Goal: Navigation & Orientation: Understand site structure

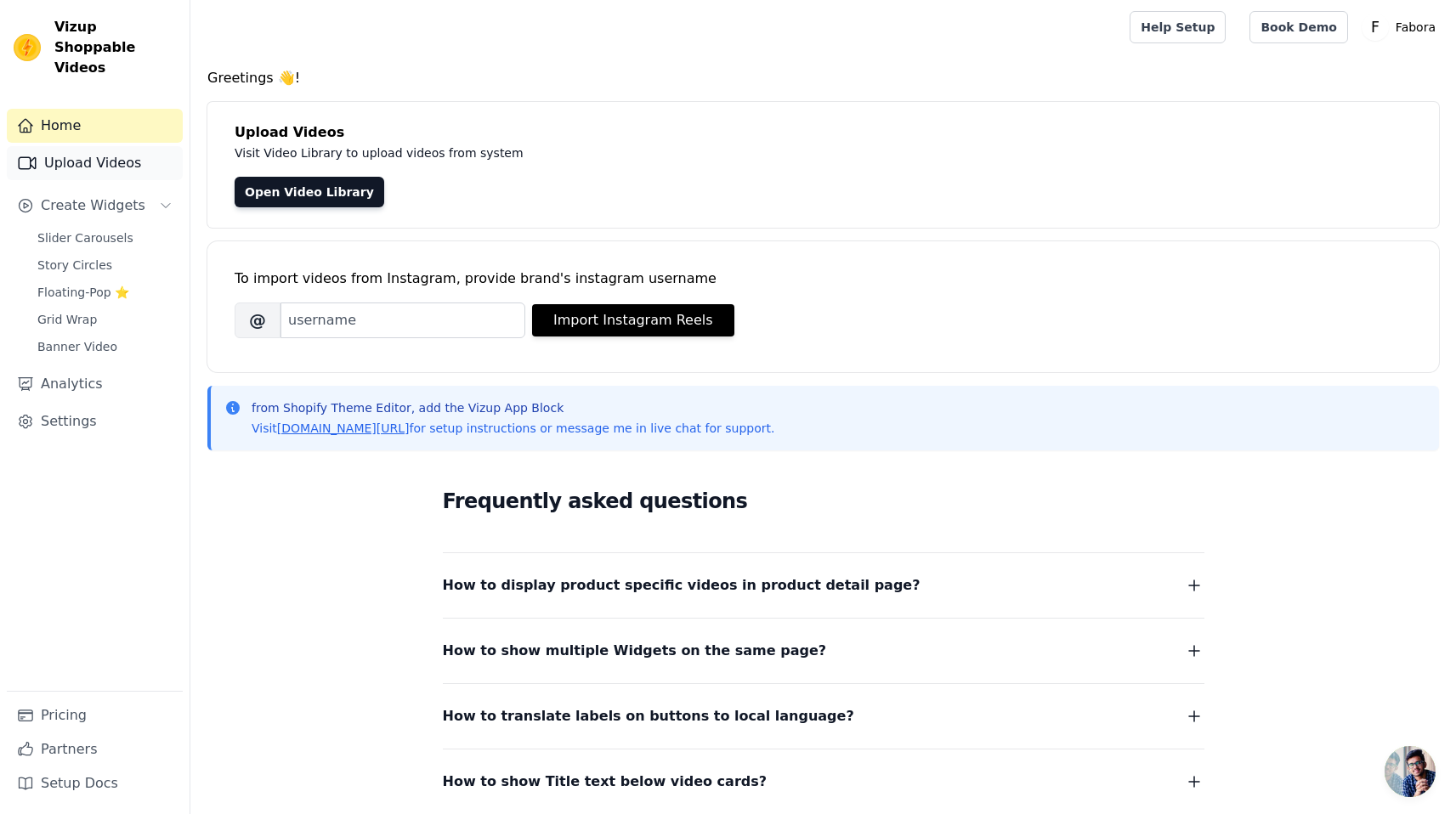
click at [122, 146] on link "Upload Videos" at bounding box center [95, 163] width 176 height 34
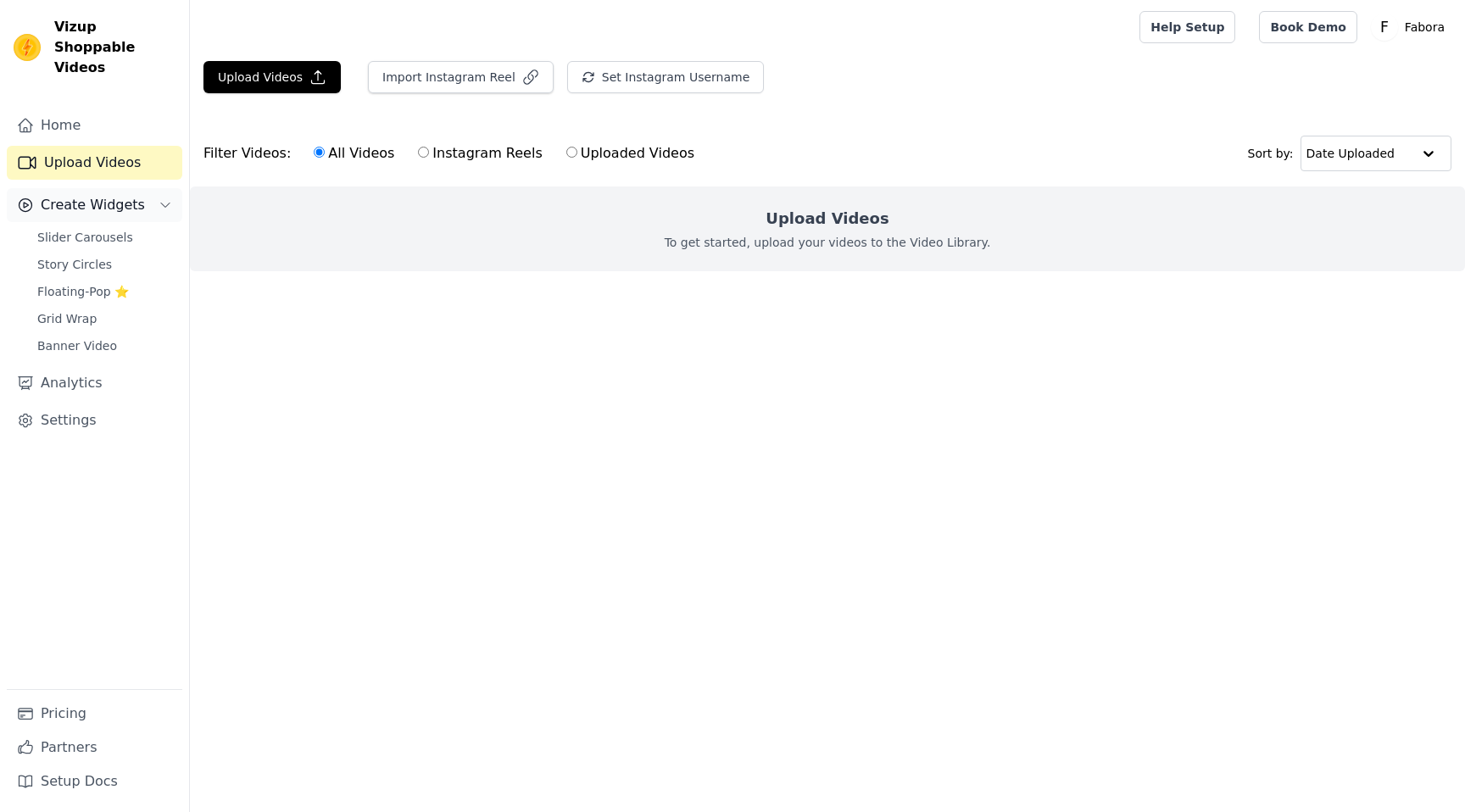
click at [154, 188] on button "Create Widgets" at bounding box center [95, 205] width 175 height 34
click at [108, 228] on link "Slider Carousels" at bounding box center [104, 237] width 155 height 23
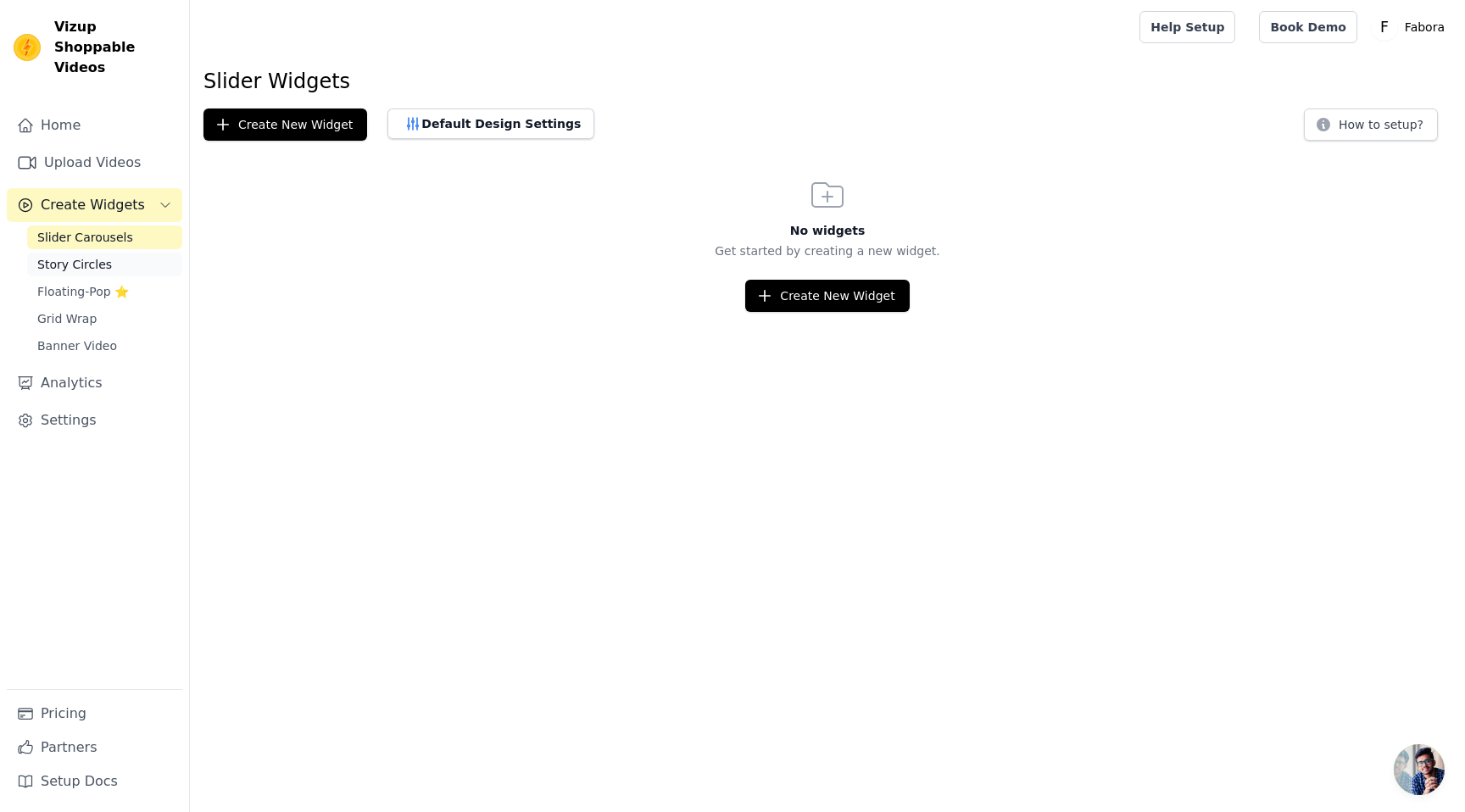
click at [94, 256] on span "Story Circles" at bounding box center [75, 265] width 75 height 17
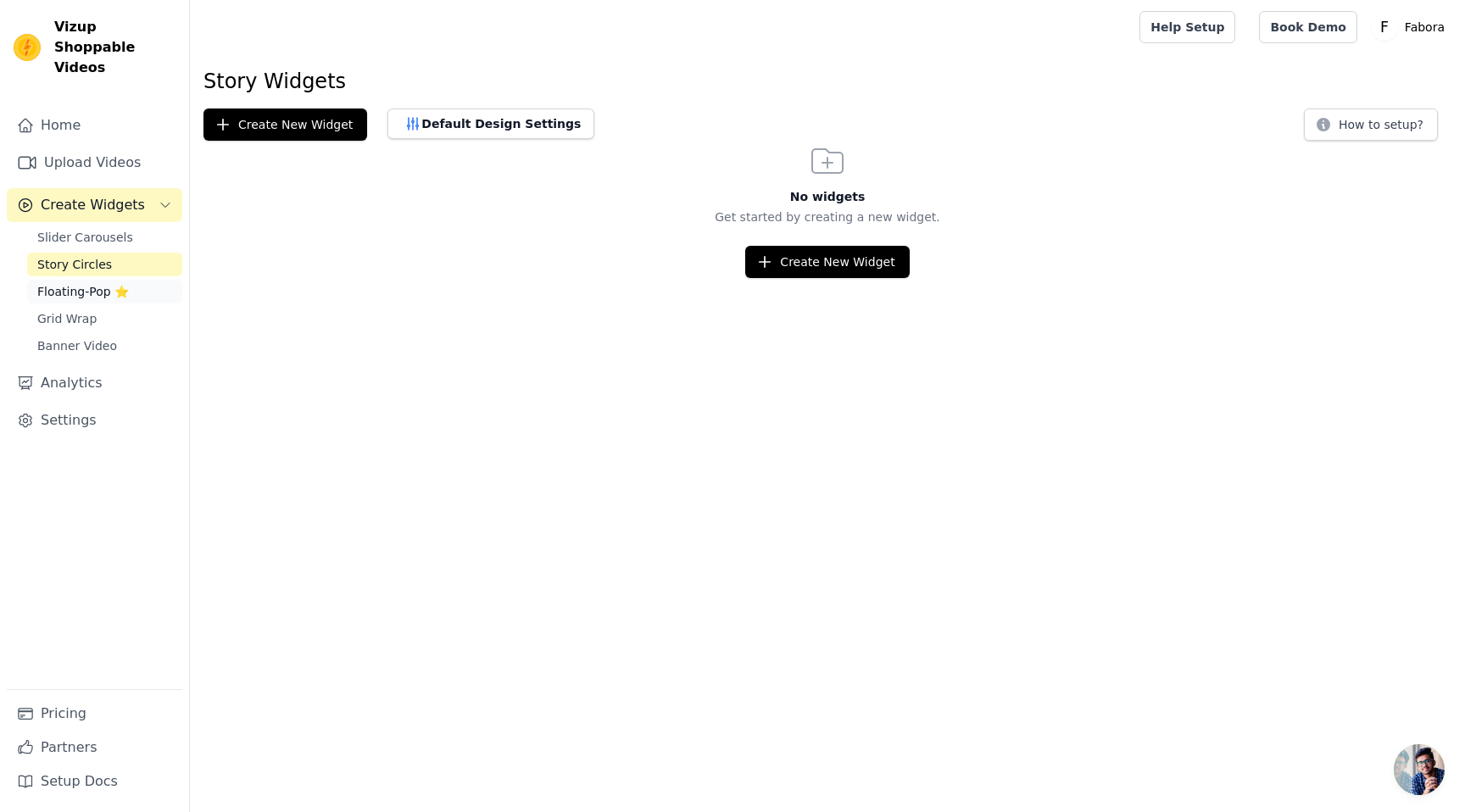
click at [94, 283] on span "Floating-Pop ⭐" at bounding box center [82, 292] width 91 height 17
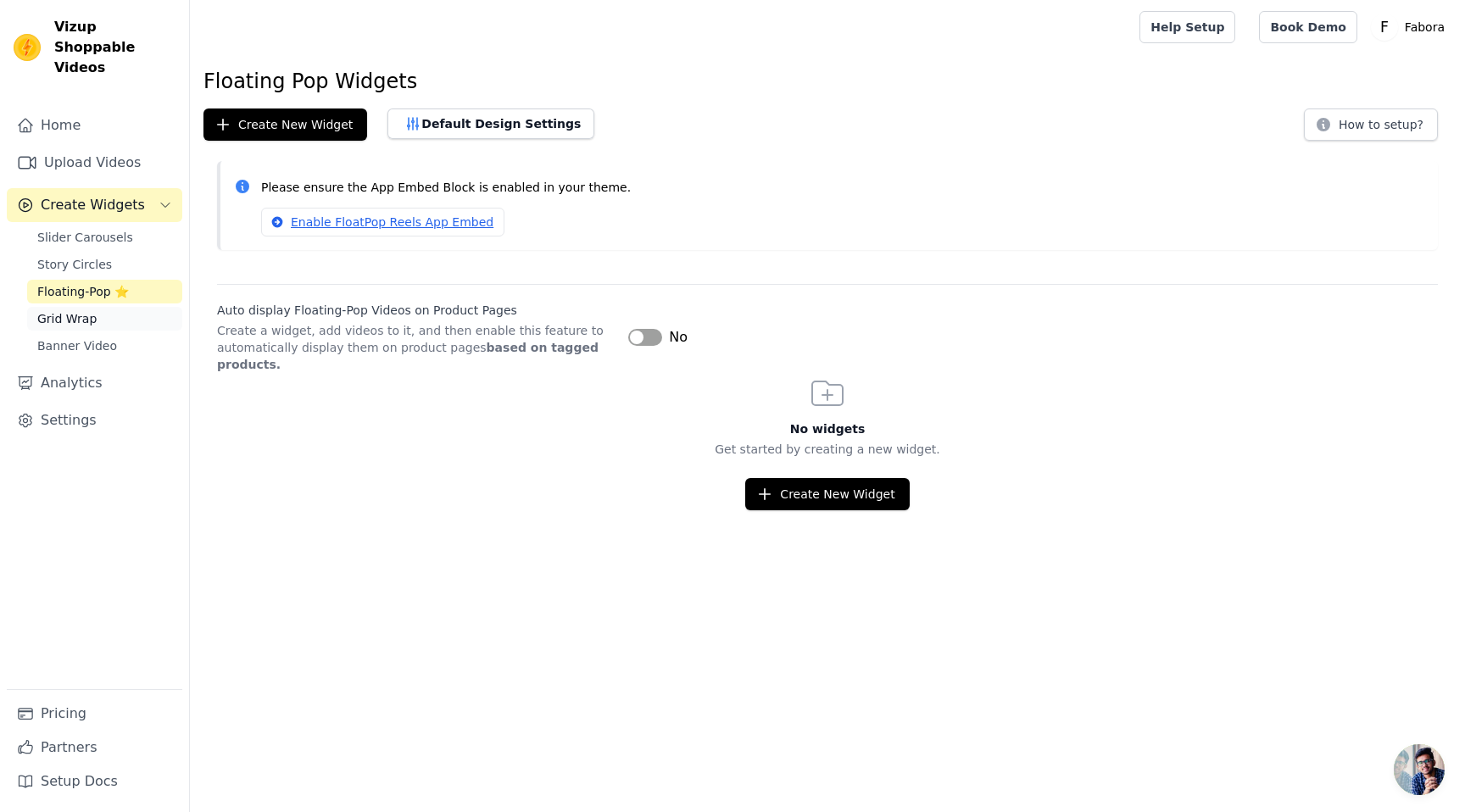
click at [82, 310] on span "Grid Wrap" at bounding box center [67, 319] width 59 height 17
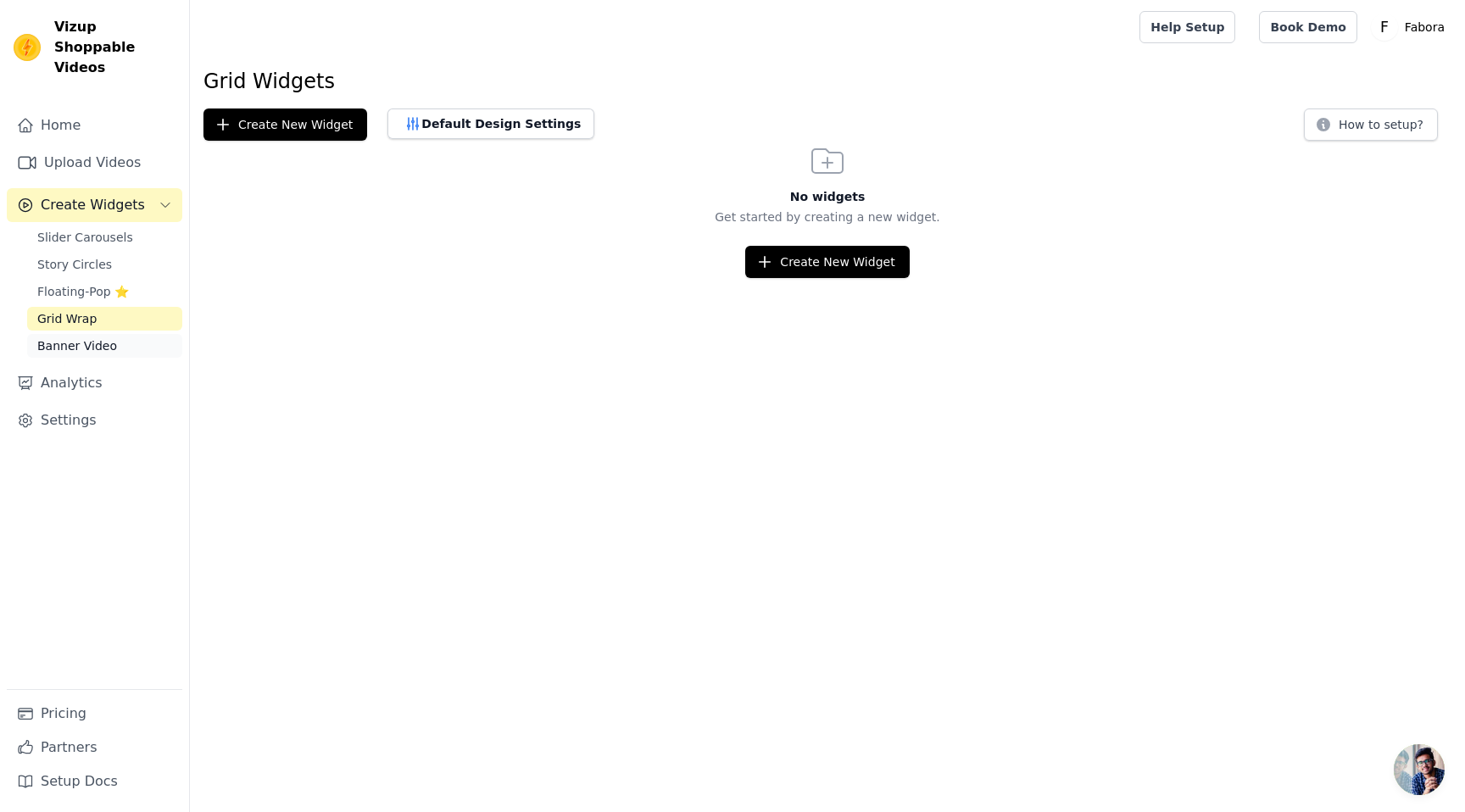
click at [80, 338] on span "Banner Video" at bounding box center [77, 347] width 80 height 17
click at [76, 369] on link "Analytics" at bounding box center [95, 383] width 175 height 34
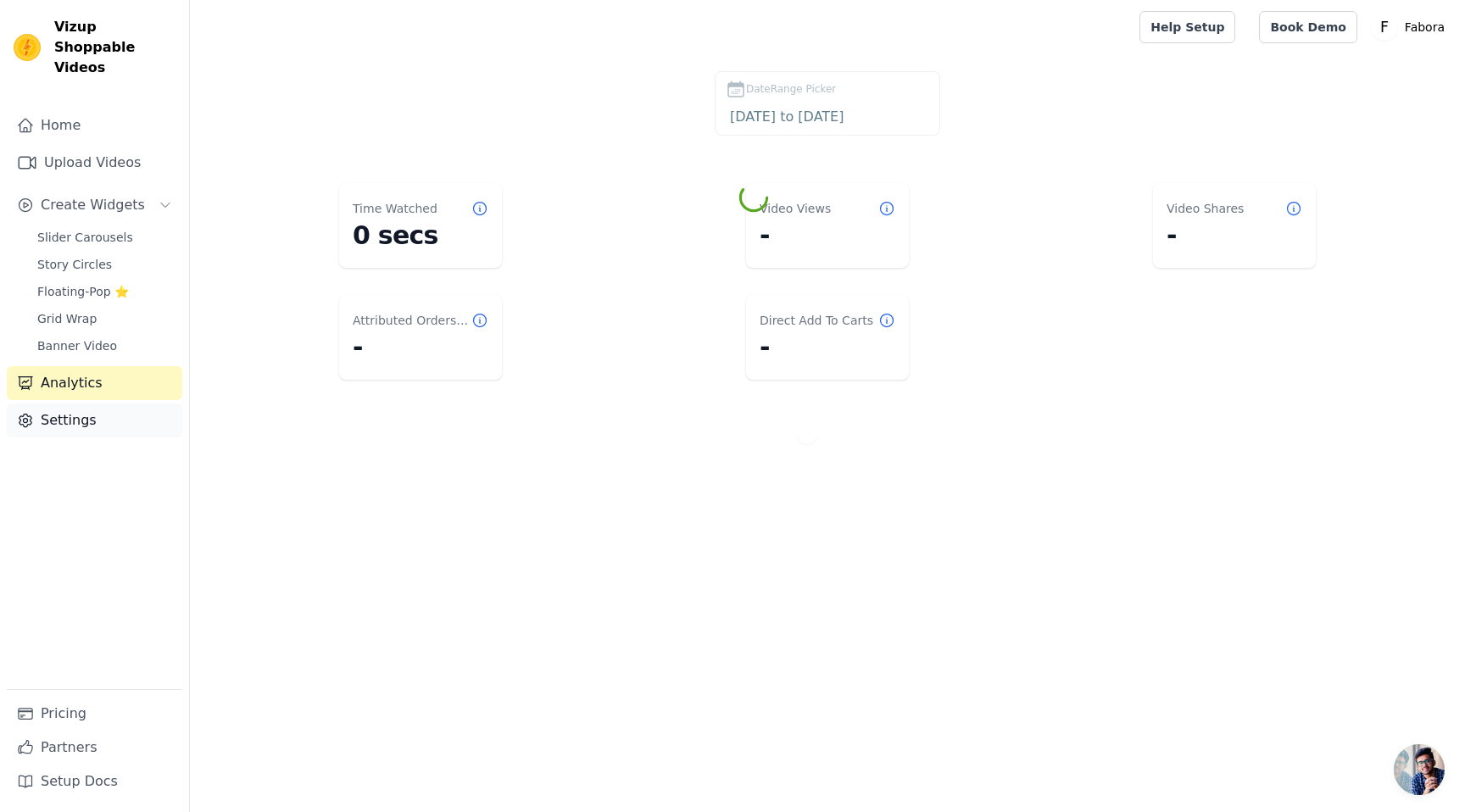
click at [71, 404] on link "Settings" at bounding box center [95, 420] width 175 height 34
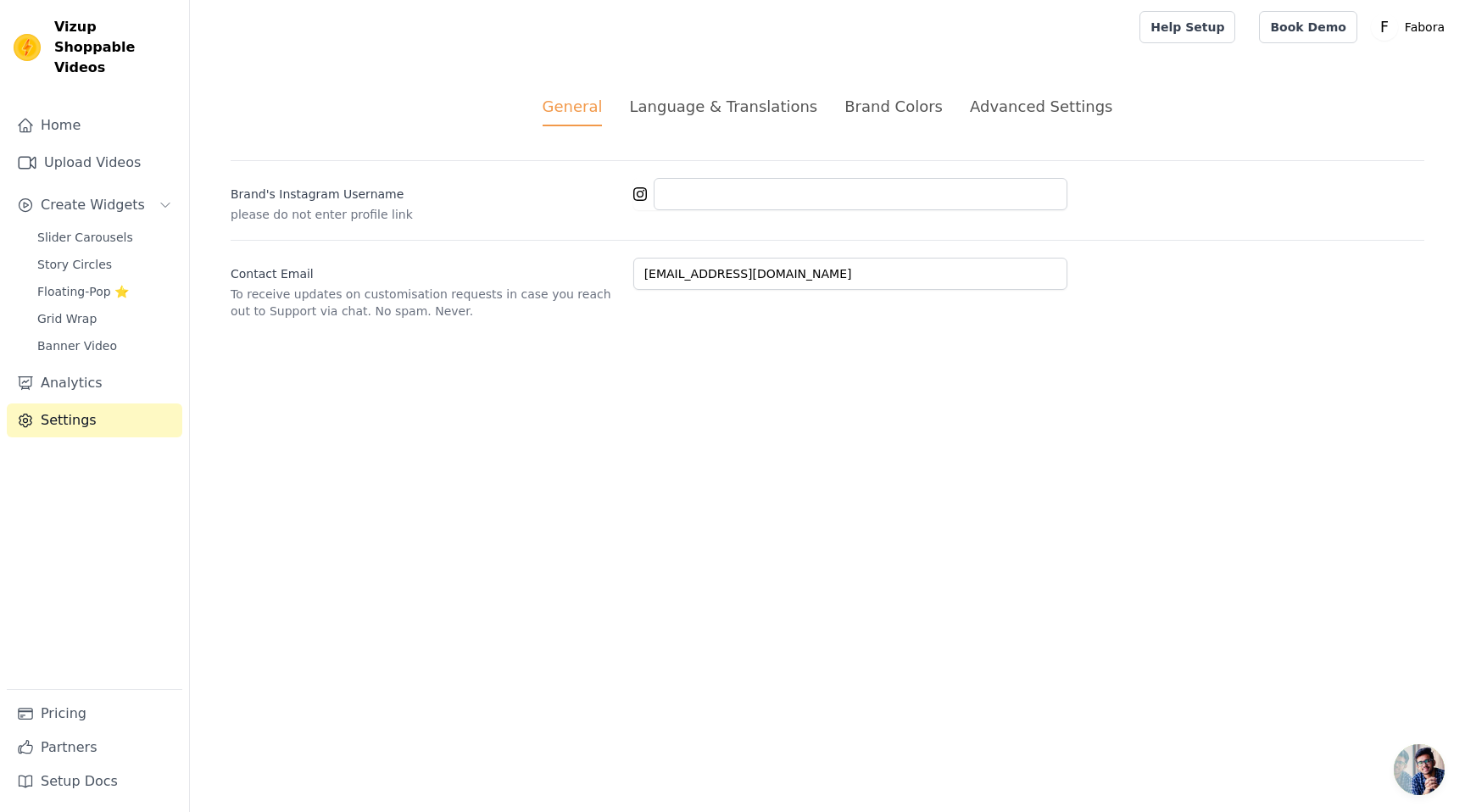
click at [736, 104] on div "Language & Translations" at bounding box center [723, 106] width 188 height 23
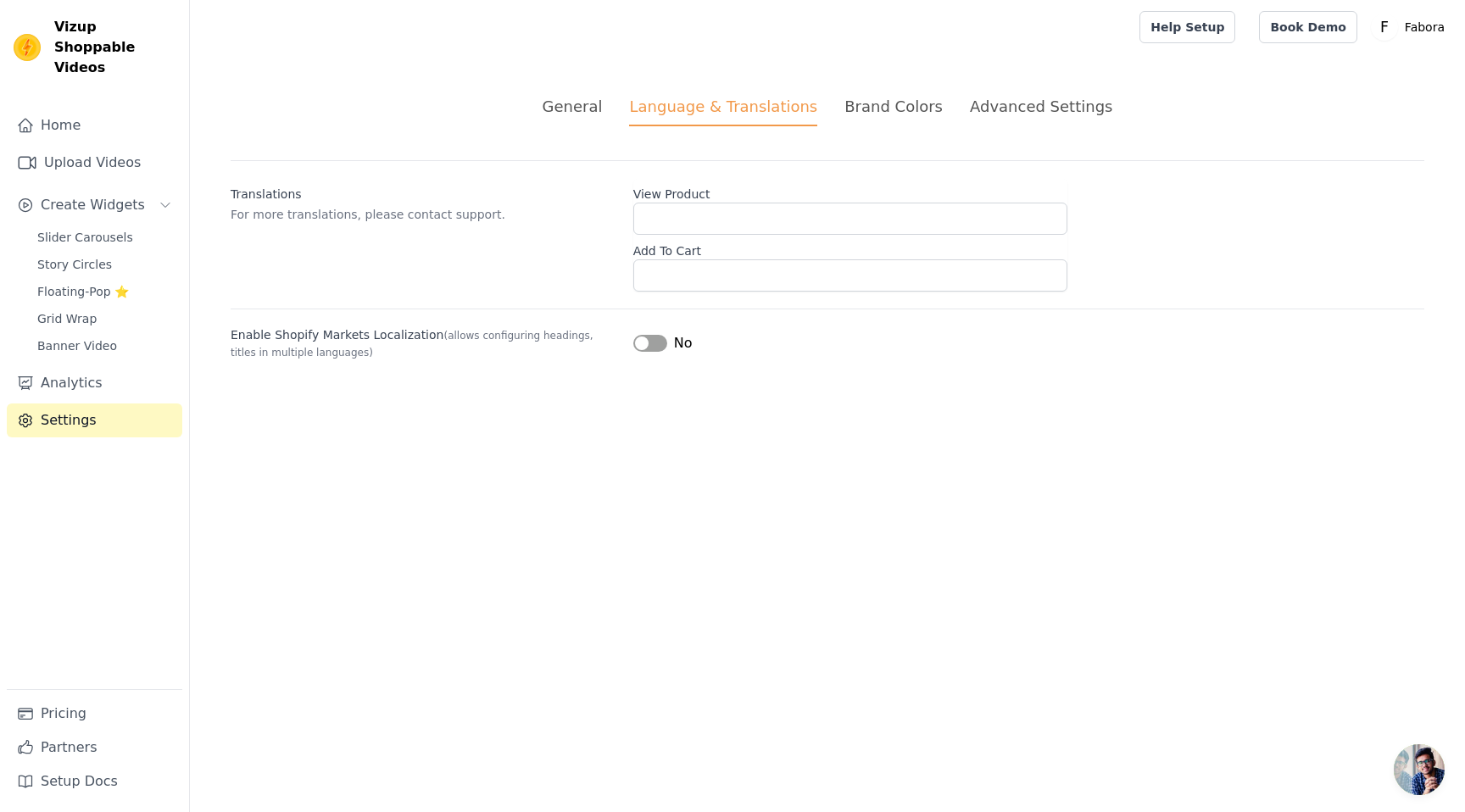
click at [885, 114] on div "Brand Colors" at bounding box center [893, 106] width 98 height 23
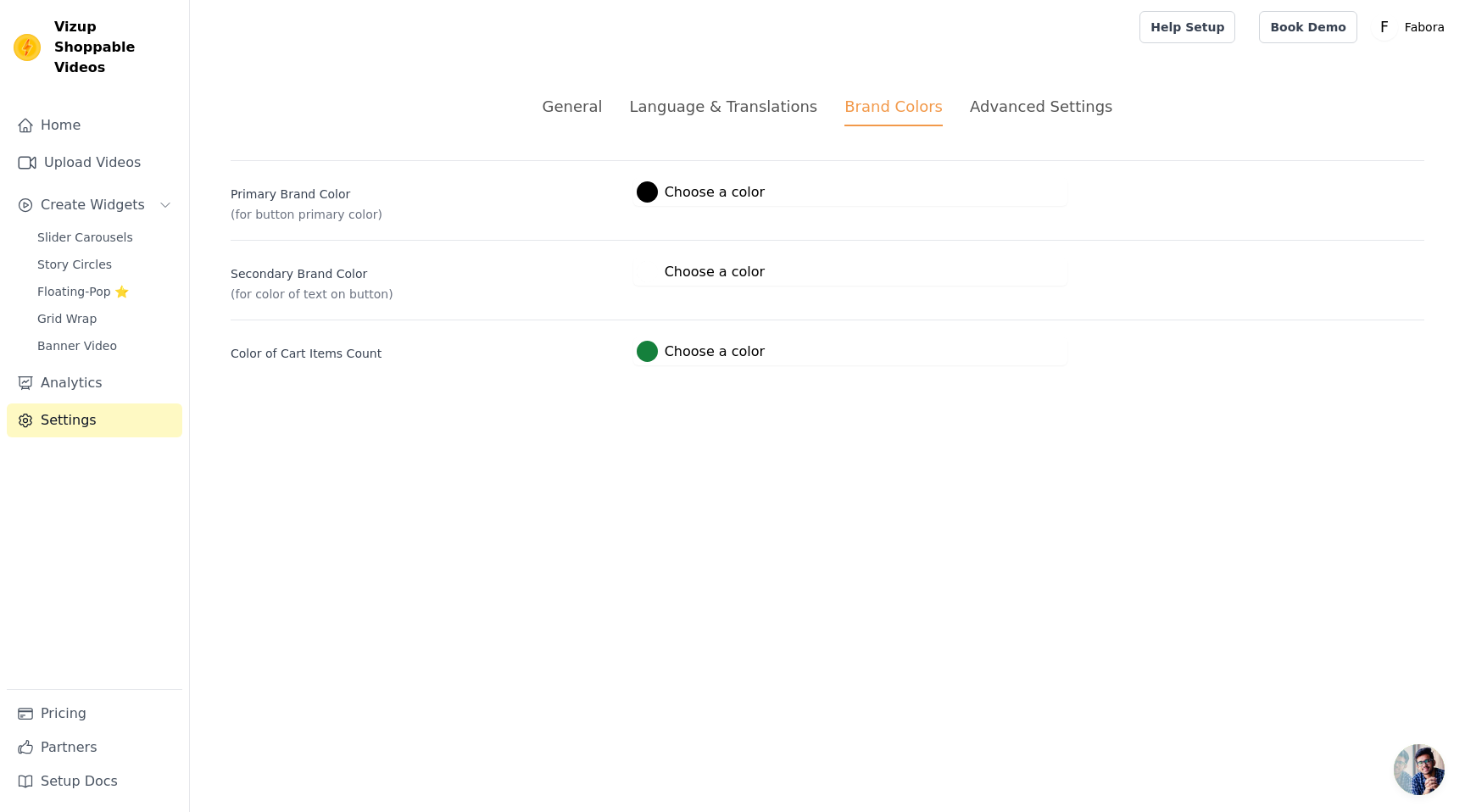
click at [1009, 99] on div "Advanced Settings" at bounding box center [1041, 106] width 142 height 23
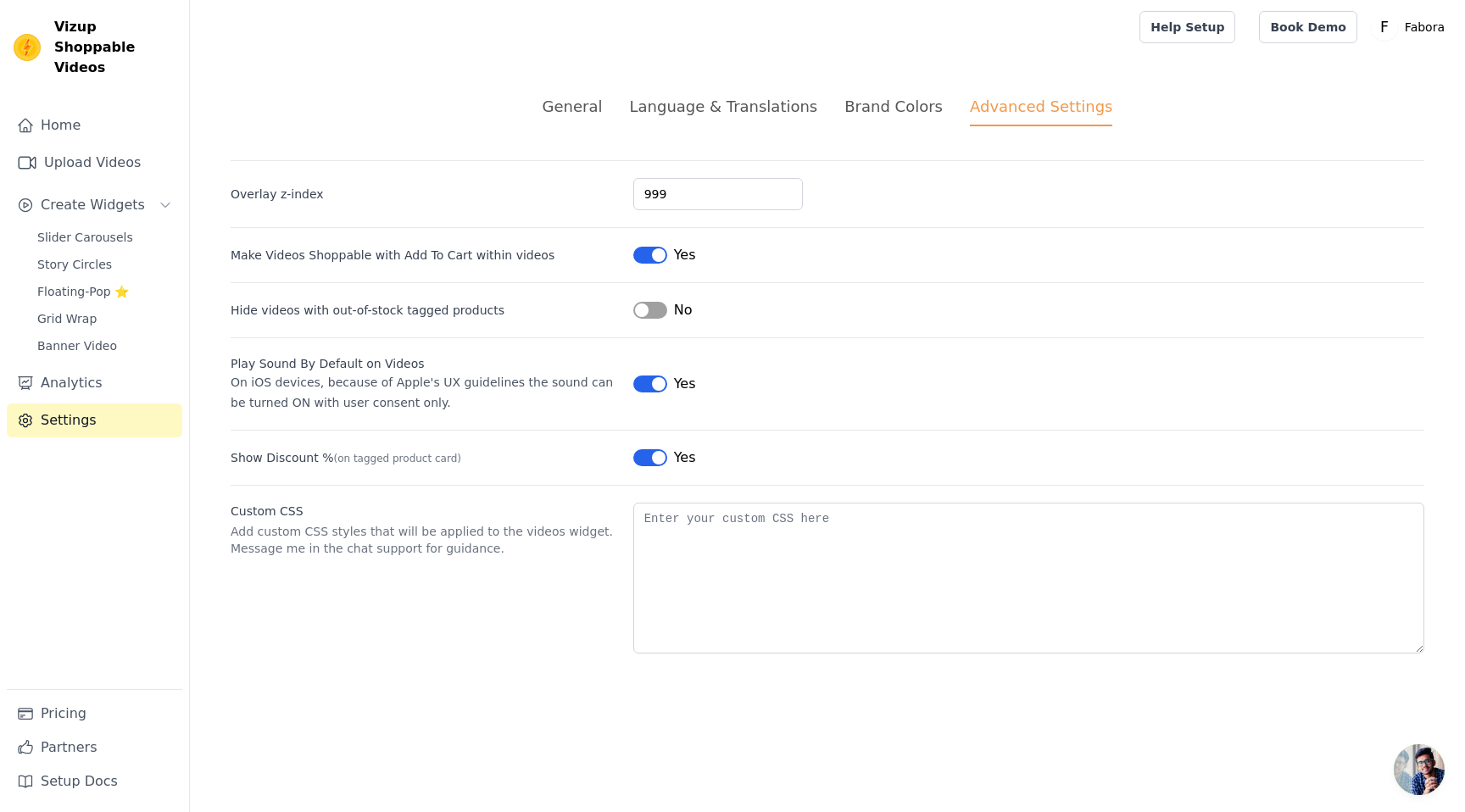
click at [821, 100] on ul "General Language & Translations Brand Colors Advanced Settings" at bounding box center [828, 110] width 1194 height 31
click at [753, 105] on div "Language & Translations" at bounding box center [723, 106] width 188 height 23
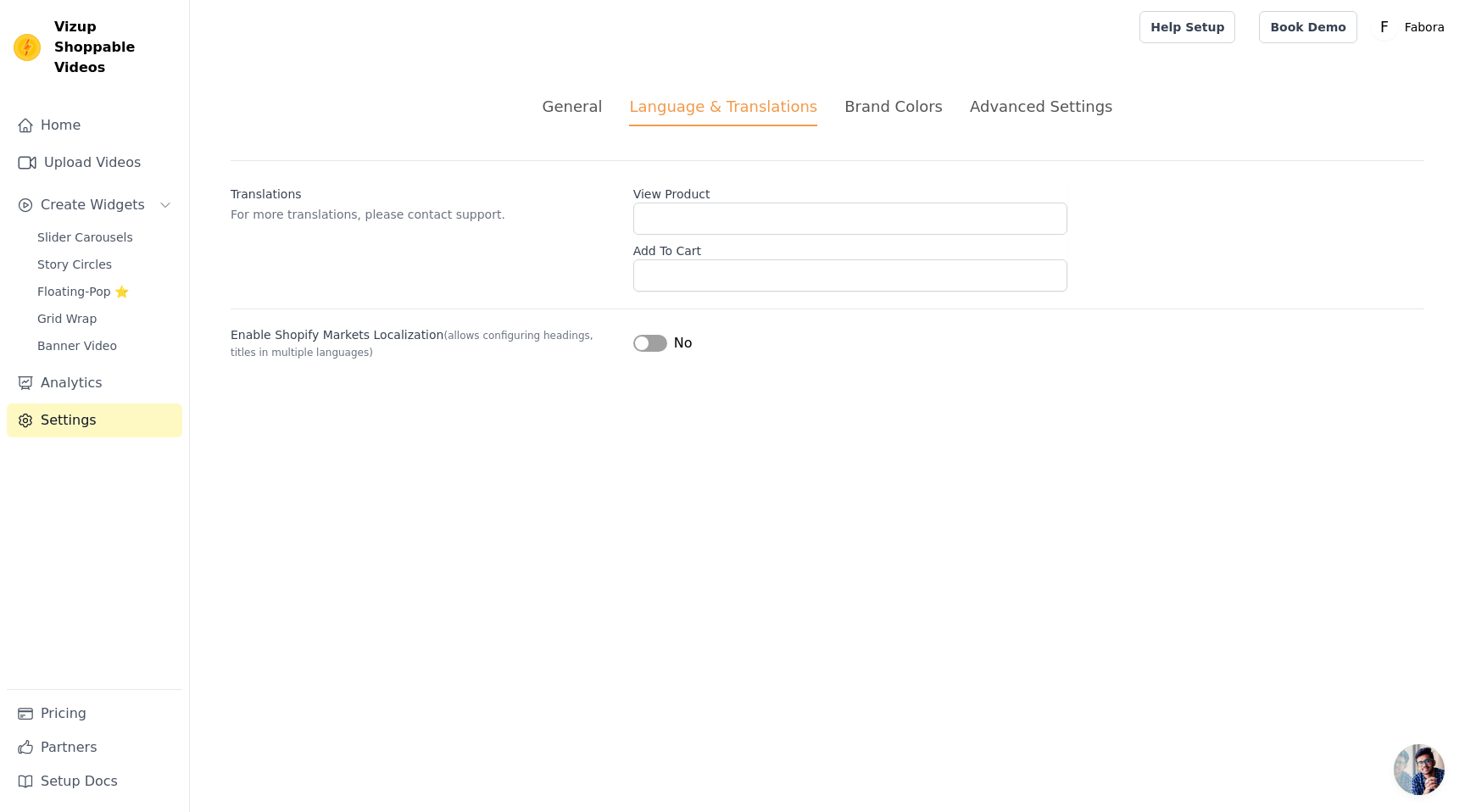
click at [596, 102] on div "General" at bounding box center [572, 106] width 60 height 23
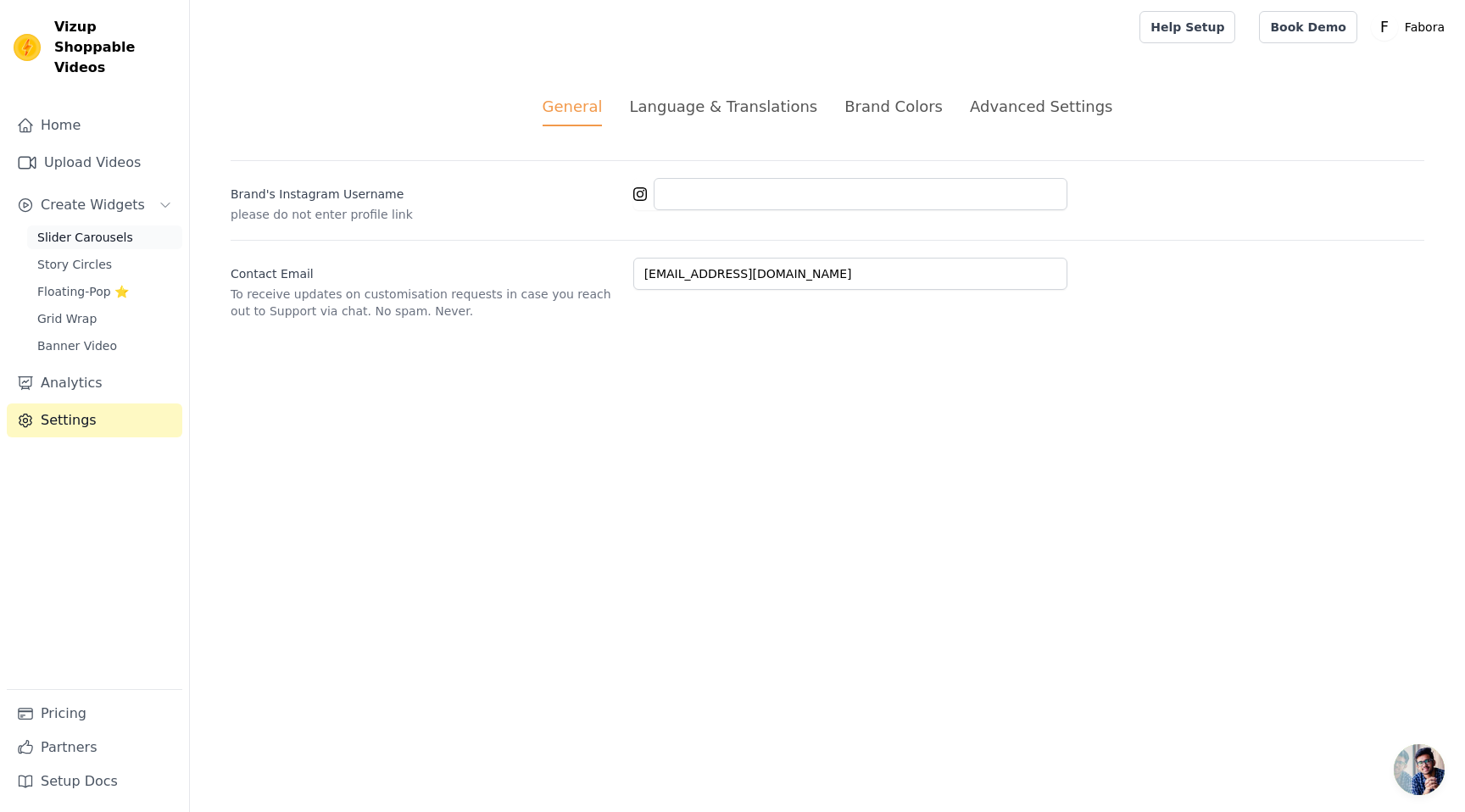
click at [108, 229] on span "Slider Carousels" at bounding box center [85, 238] width 96 height 17
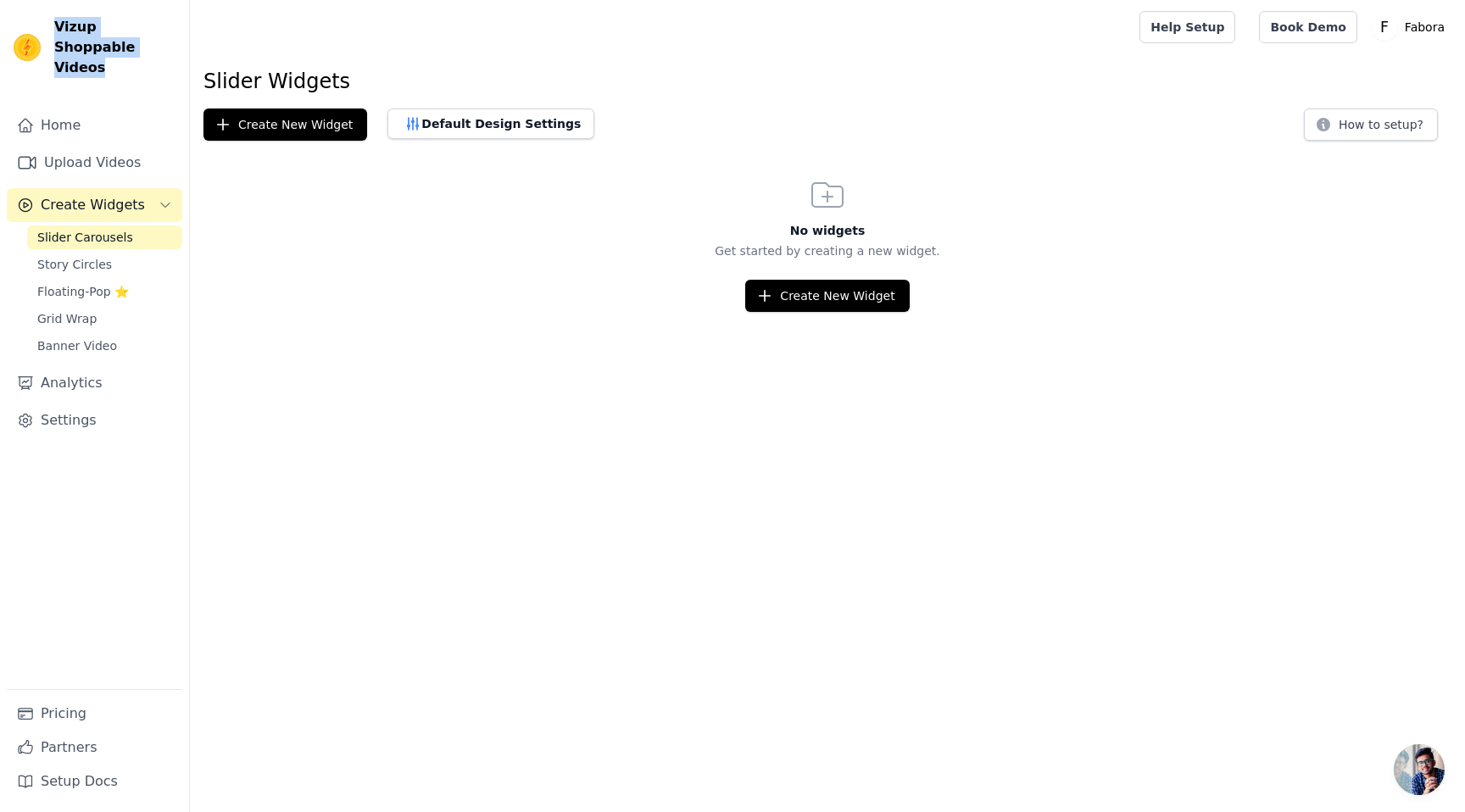
drag, startPoint x: 102, startPoint y: 46, endPoint x: 48, endPoint y: 25, distance: 57.9
click at [48, 25] on div "Vizup Shoppable Videos" at bounding box center [95, 48] width 189 height 61
copy span "Vizup Shoppable Videos"
